Goal: Find specific page/section: Find specific page/section

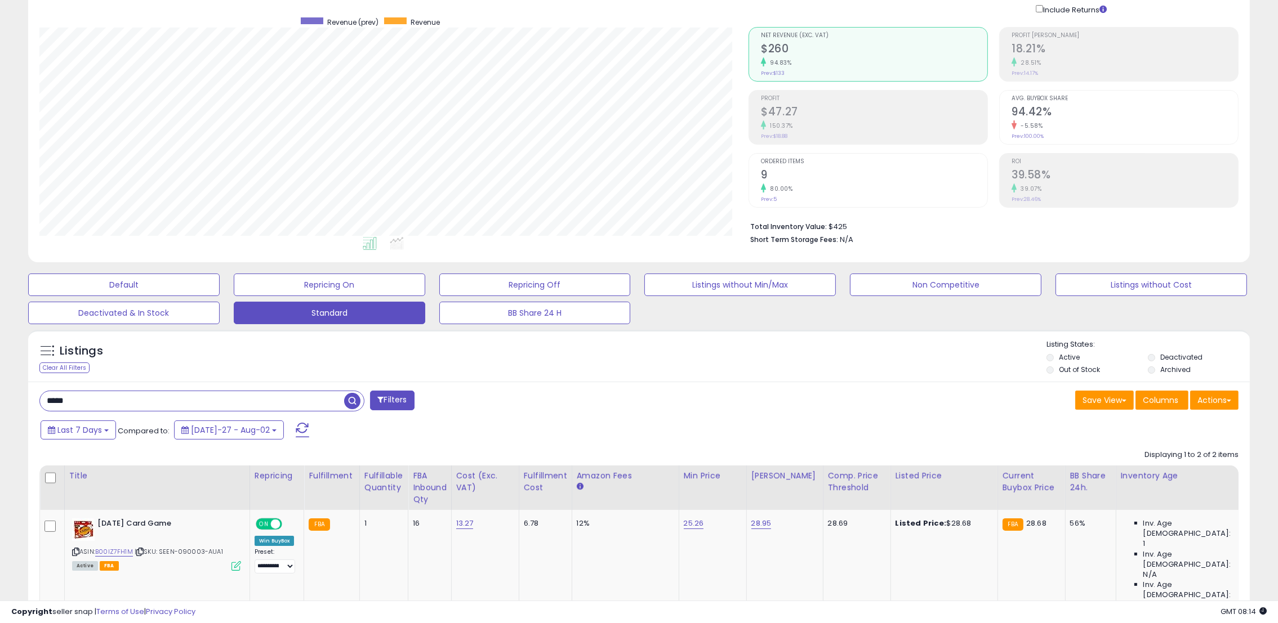
click at [22, 408] on div "Listings Clear All Filters" at bounding box center [639, 599] width 1238 height 551
click at [354, 401] on span "button" at bounding box center [352, 401] width 16 height 16
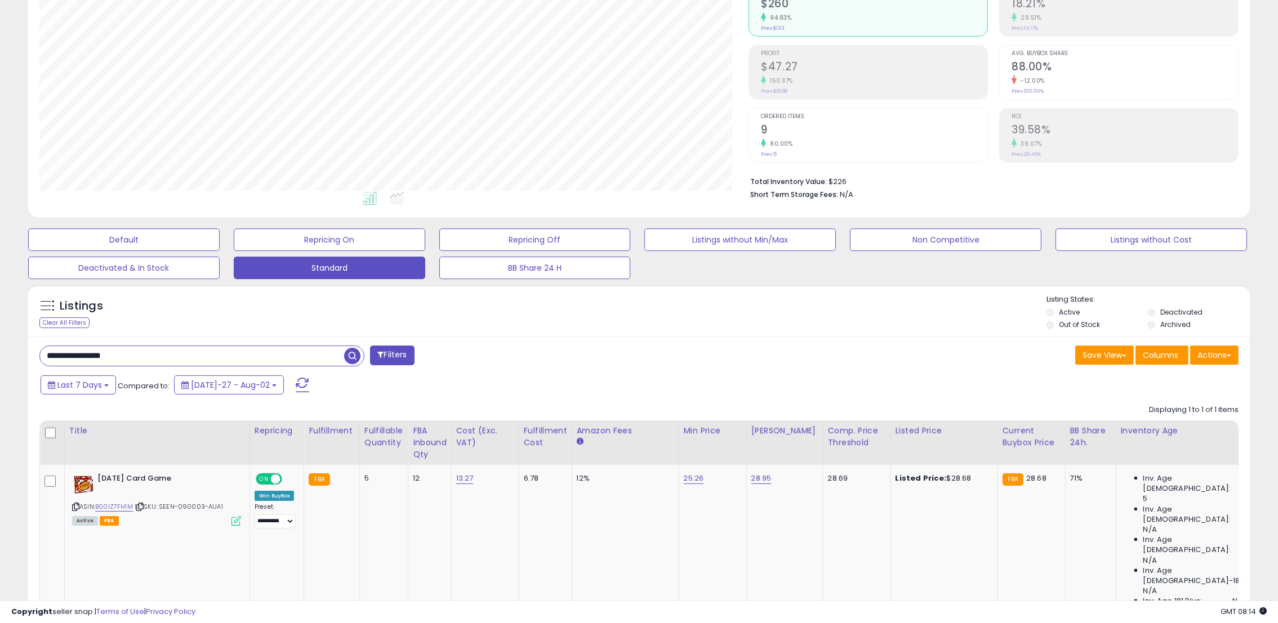
scroll to position [127, 0]
click at [115, 506] on link "B00IZ7FH1M" at bounding box center [114, 507] width 38 height 10
drag, startPoint x: 117, startPoint y: 357, endPoint x: 0, endPoint y: 358, distance: 116.6
click at [5, 355] on div "**********" at bounding box center [639, 307] width 1278 height 795
type input "******"
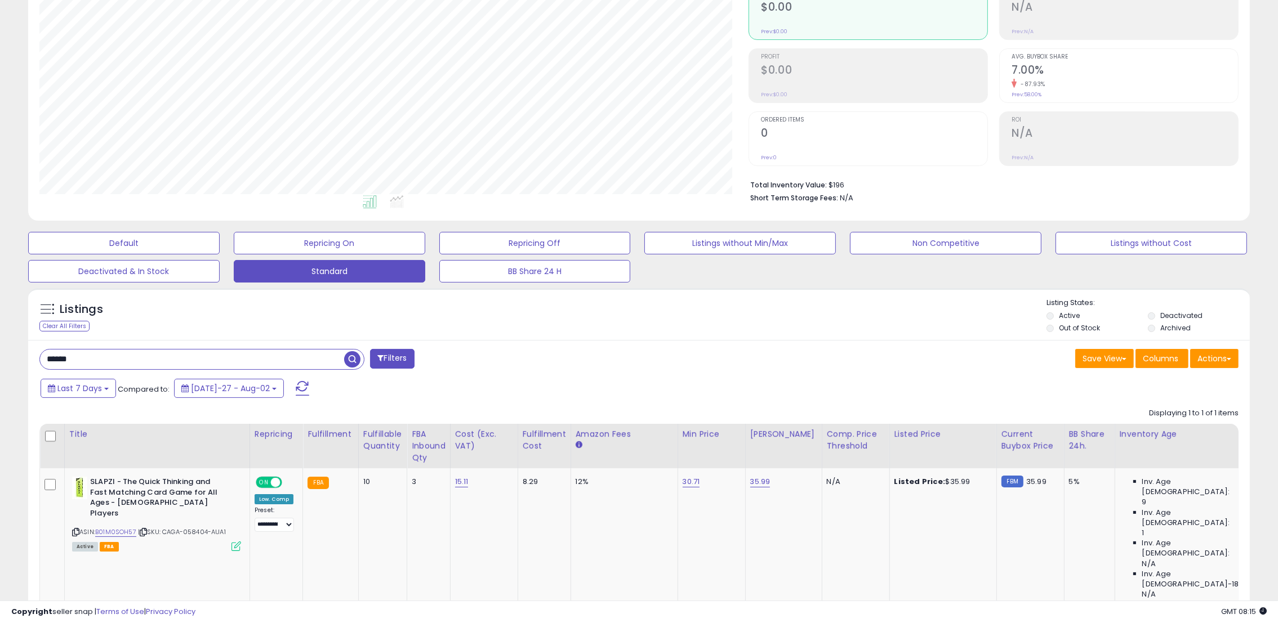
scroll to position [135, 0]
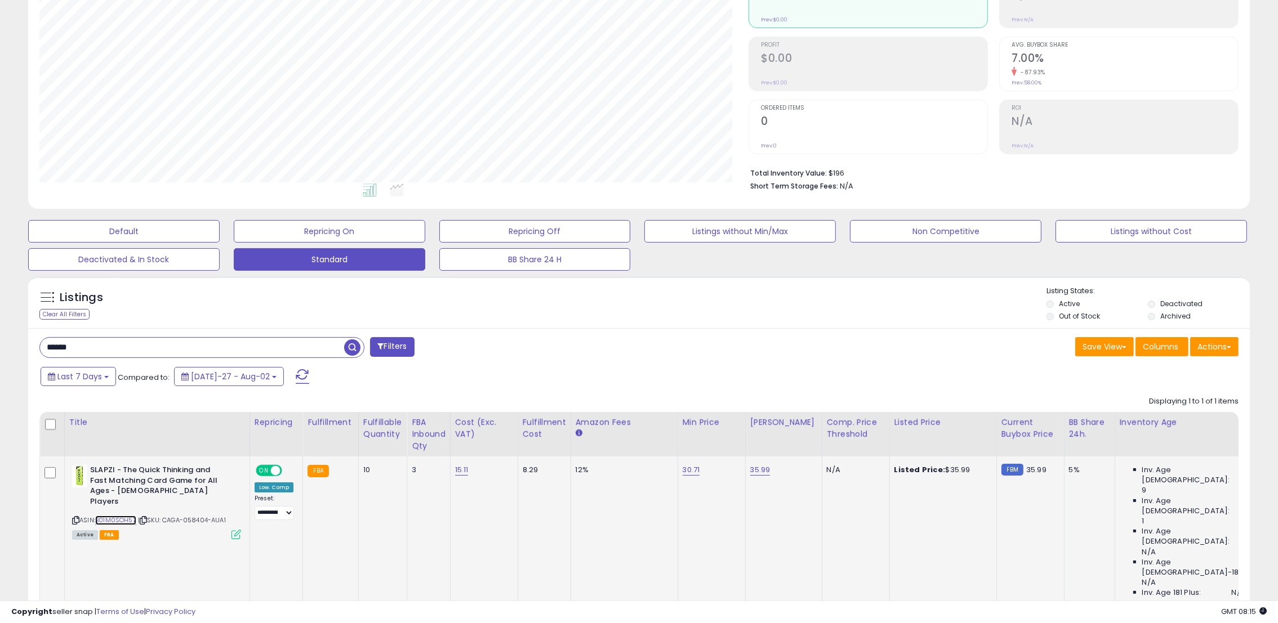
click at [124, 516] on link "B01M0SOH57" at bounding box center [115, 521] width 41 height 10
drag, startPoint x: 232, startPoint y: 509, endPoint x: 167, endPoint y: 515, distance: 65.0
click at [167, 515] on div "ASIN: B01M0SOH57 | SKU: CAGA-058404-AUA1 Active FBA" at bounding box center [156, 501] width 169 height 73
copy span "CAGA-058404-AUA1"
click at [120, 516] on link "B01M0SOH57" at bounding box center [115, 521] width 41 height 10
